Goal: Contribute content: Contribute content

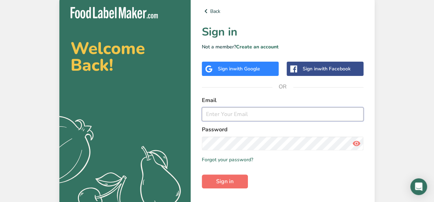
type input "[EMAIL_ADDRESS][DOMAIN_NAME]"
click at [231, 183] on span "Sign in" at bounding box center [224, 182] width 17 height 8
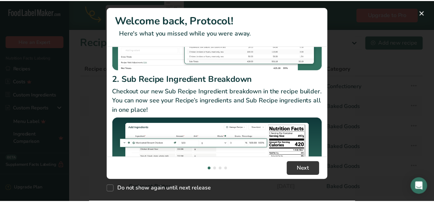
scroll to position [140, 0]
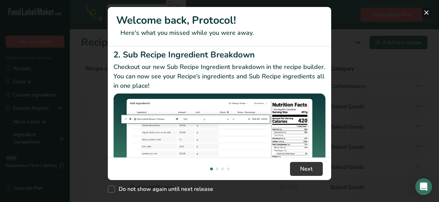
click at [428, 12] on button "New Features" at bounding box center [426, 12] width 11 height 11
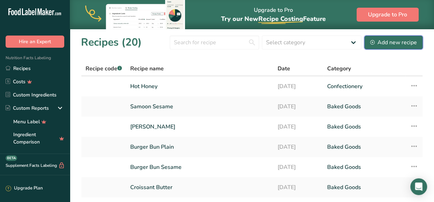
click at [388, 42] on div "Add new recipe" at bounding box center [393, 42] width 47 height 8
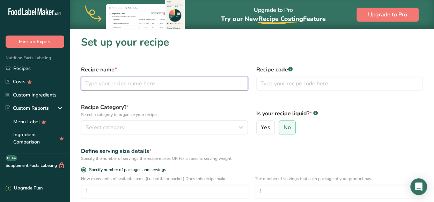
click at [133, 83] on input "text" at bounding box center [164, 84] width 167 height 14
type input "Hot Honey Sauce"
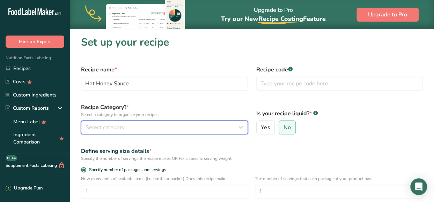
click at [171, 129] on div "Select category" at bounding box center [161, 127] width 153 height 8
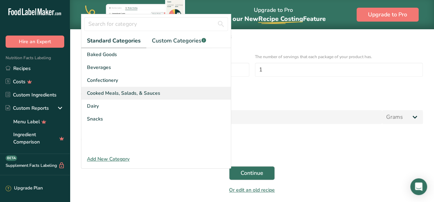
scroll to position [140, 0]
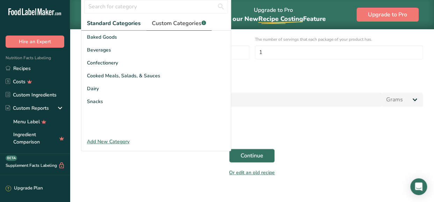
click at [174, 23] on span "Custom Categories .a-a{fill:#347362;}.b-a{fill:#fff;}" at bounding box center [179, 23] width 54 height 8
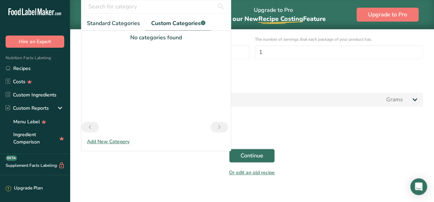
click at [121, 143] on div "Add New Category" at bounding box center [155, 141] width 149 height 7
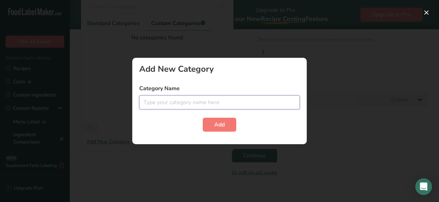
click at [167, 99] on input "text" at bounding box center [219, 103] width 160 height 14
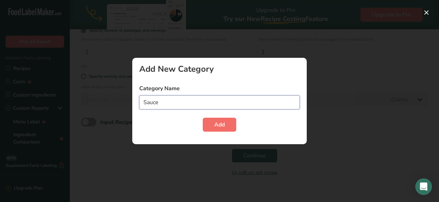
type input "Sauce"
click at [231, 125] on button "Add" at bounding box center [219, 125] width 33 height 14
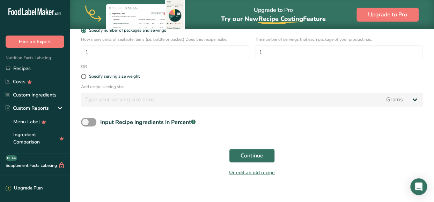
scroll to position [105, 0]
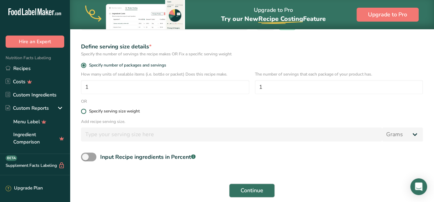
click at [84, 113] on span at bounding box center [83, 111] width 5 height 5
click at [84, 113] on input "Specify serving size weight" at bounding box center [83, 111] width 5 height 5
radio input "true"
radio input "false"
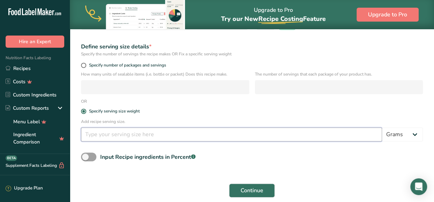
click at [99, 136] on input "number" at bounding box center [231, 135] width 301 height 14
type input "100"
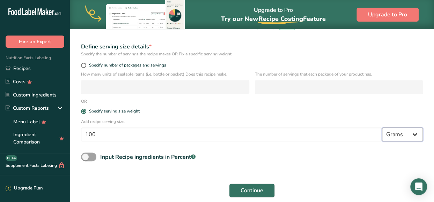
click at [411, 135] on select "Grams kg mg mcg lb oz l mL fl oz tbsp tsp cup qt gallon" at bounding box center [402, 135] width 41 height 14
select select "17"
click at [382, 128] on select "Grams kg mg mcg lb oz l mL fl oz tbsp tsp cup qt gallon" at bounding box center [402, 135] width 41 height 14
select select "22"
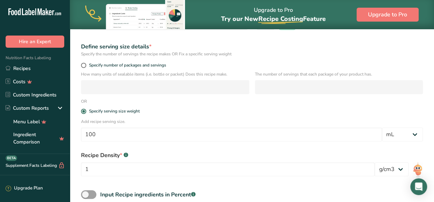
click at [309, 101] on form "Recipe name * Hot Honey Sauce Recipe code .a-a{fill:#347362;}.b-a{fill:#fff;} R…" at bounding box center [252, 105] width 350 height 297
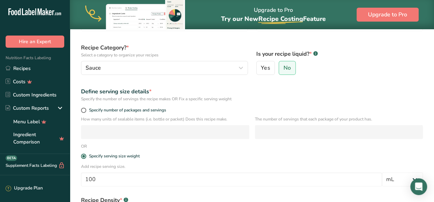
scroll to position [35, 0]
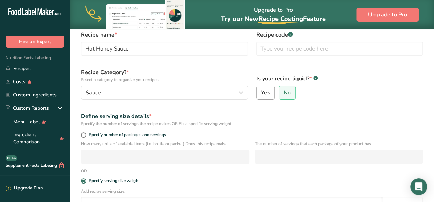
click at [262, 92] on span "Yes" at bounding box center [265, 92] width 9 height 7
click at [261, 92] on input "Yes" at bounding box center [258, 93] width 5 height 5
radio input "true"
radio input "false"
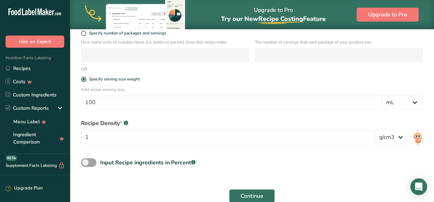
scroll to position [140, 0]
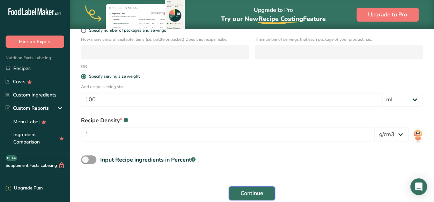
click at [257, 194] on span "Continue" at bounding box center [251, 193] width 23 height 8
